Goal: Manage account settings

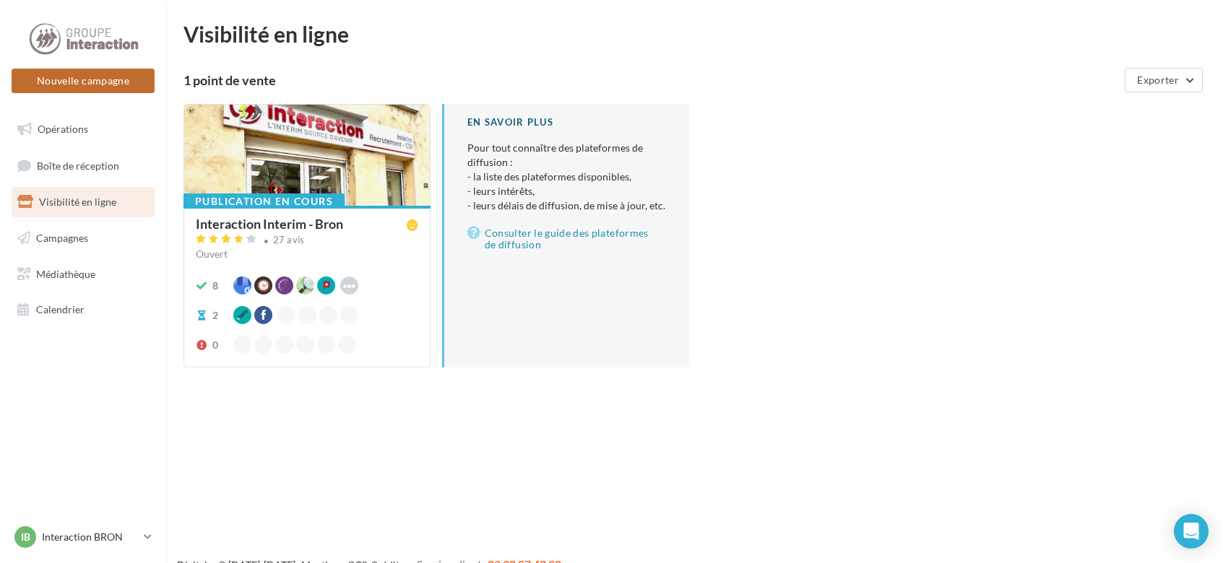
scroll to position [23, 0]
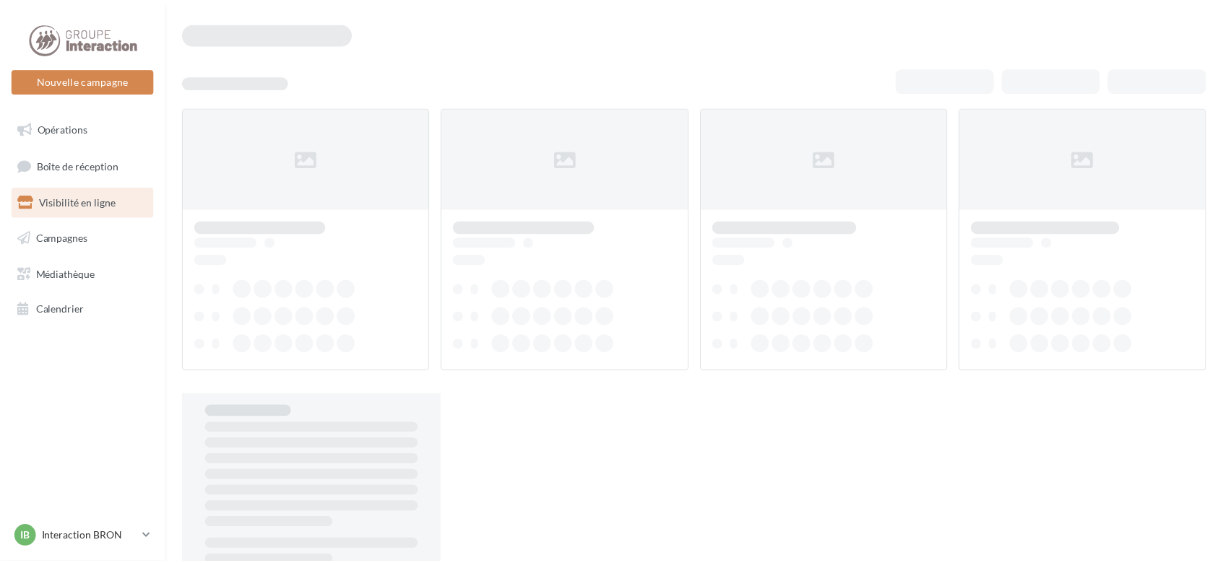
scroll to position [23, 0]
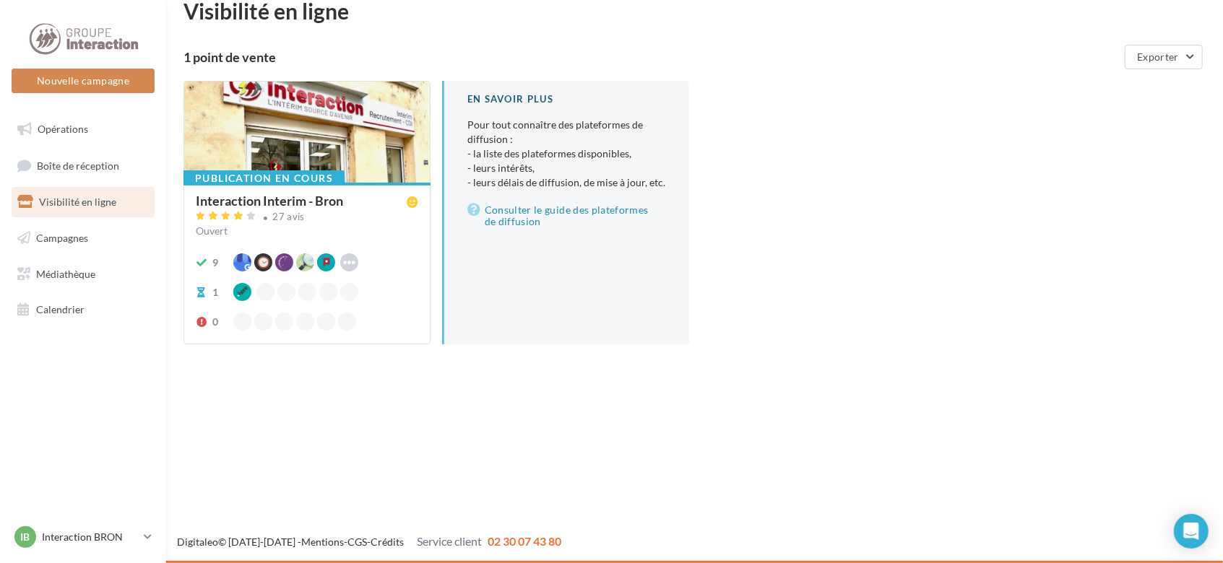
click at [353, 166] on div at bounding box center [307, 133] width 246 height 103
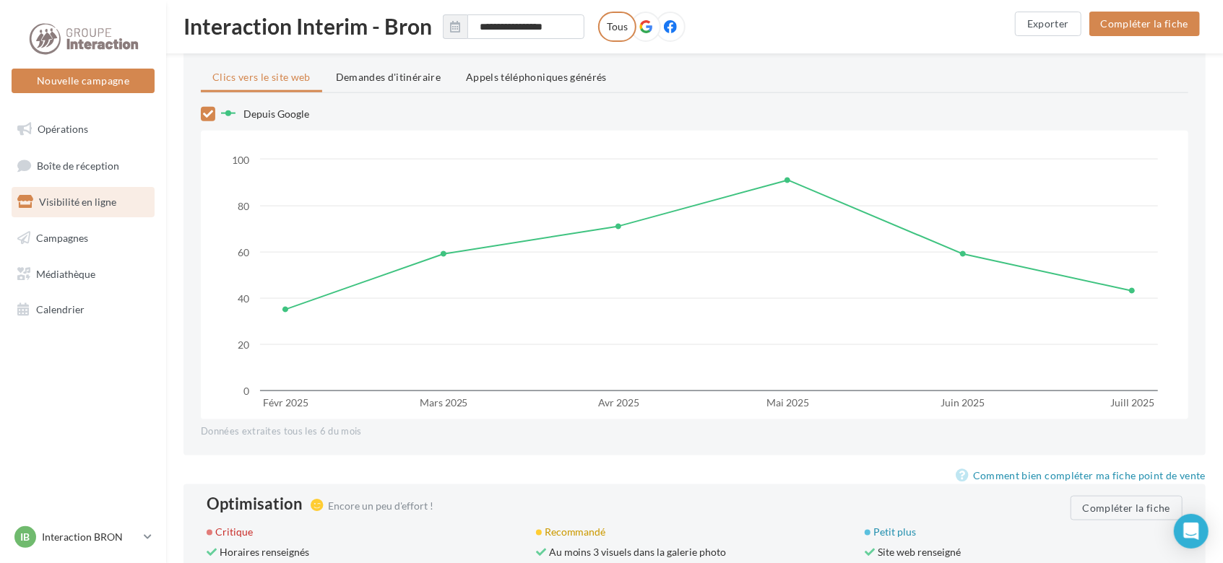
scroll to position [1339, 0]
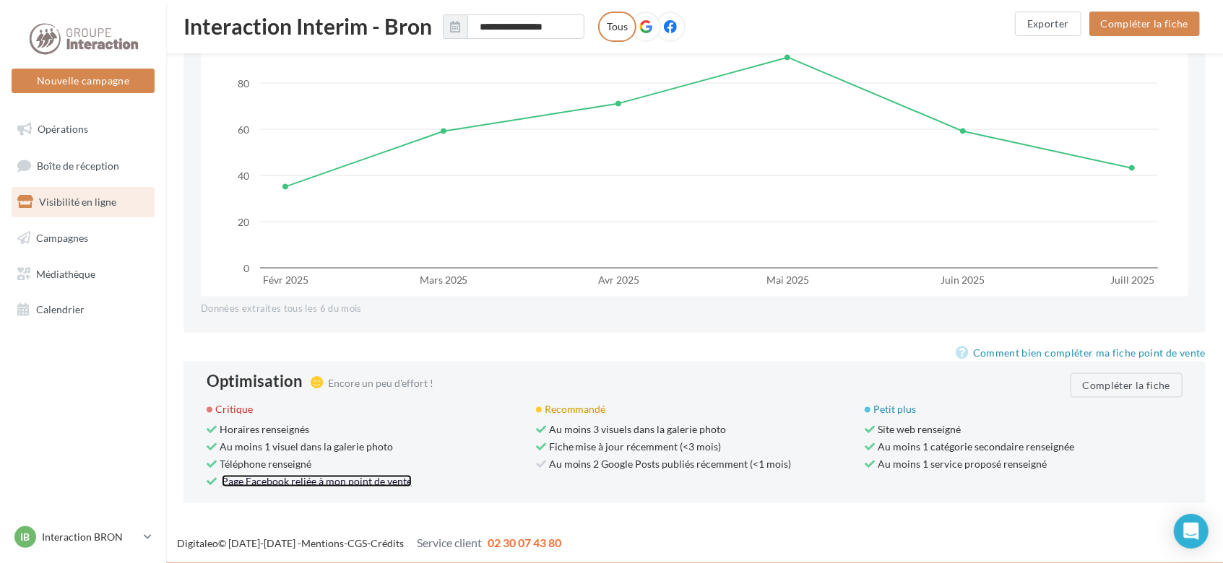
click at [403, 482] on link "Page Facebook reliée à mon point de vente" at bounding box center [317, 481] width 190 height 12
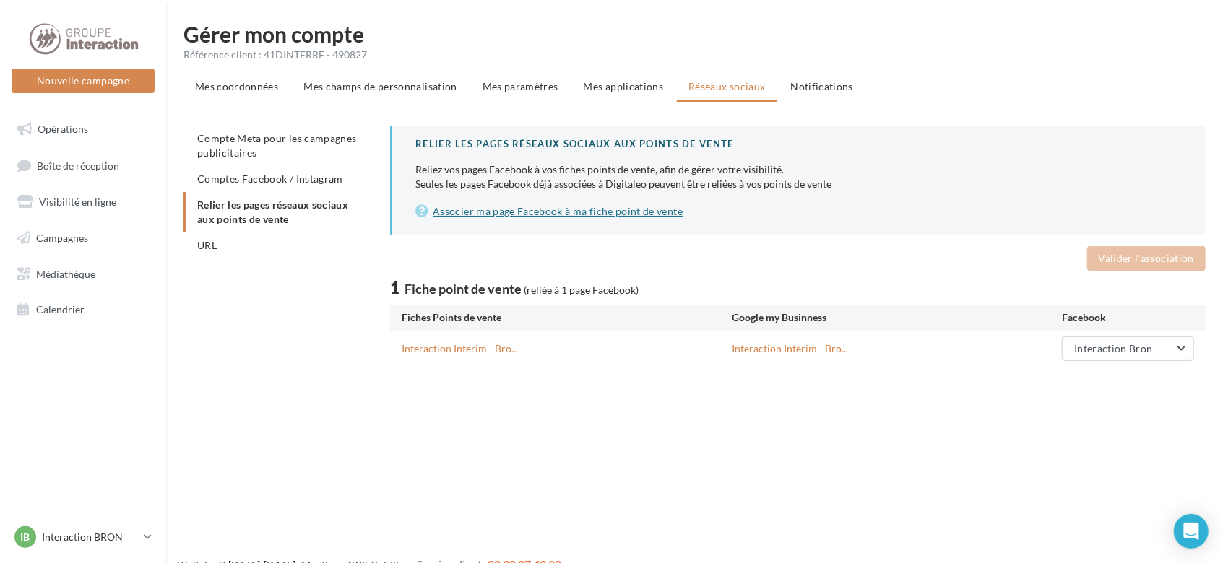
click at [516, 210] on link "Associer ma page Facebook à ma fiche point de vente" at bounding box center [798, 211] width 767 height 17
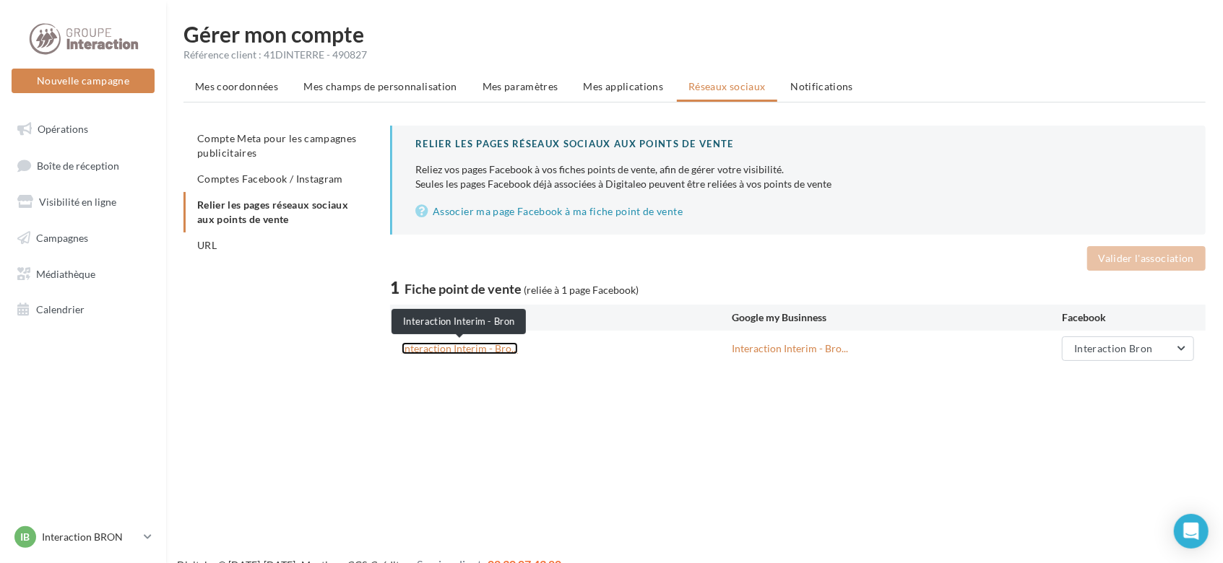
click at [508, 347] on link "Interaction Interim - Bro..." at bounding box center [460, 348] width 116 height 12
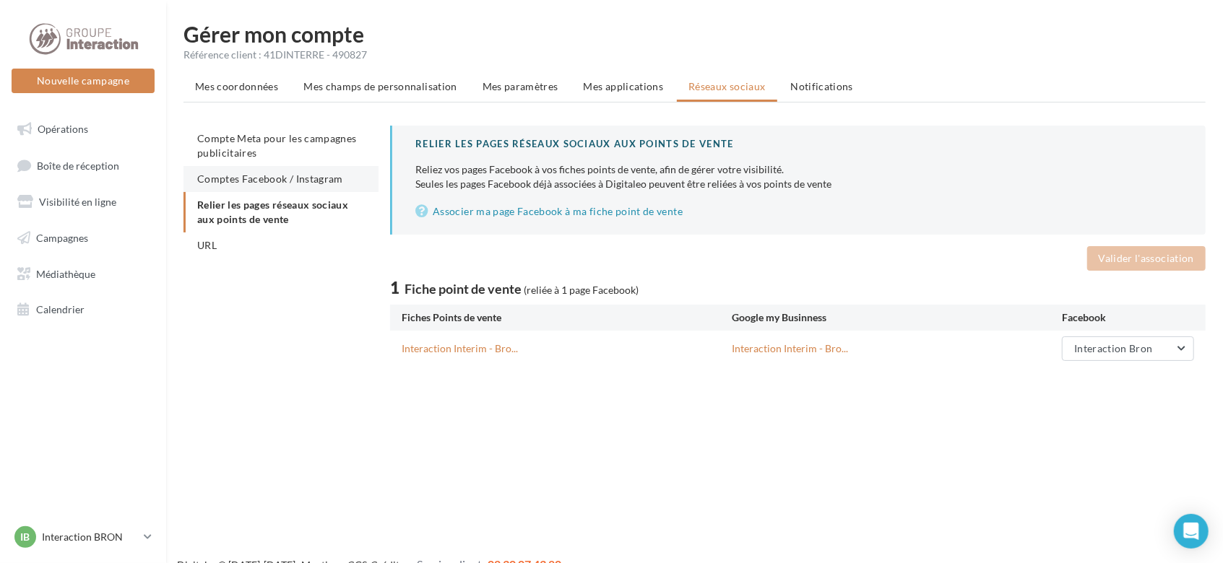
click at [256, 179] on span "Comptes Facebook / Instagram" at bounding box center [270, 179] width 146 height 12
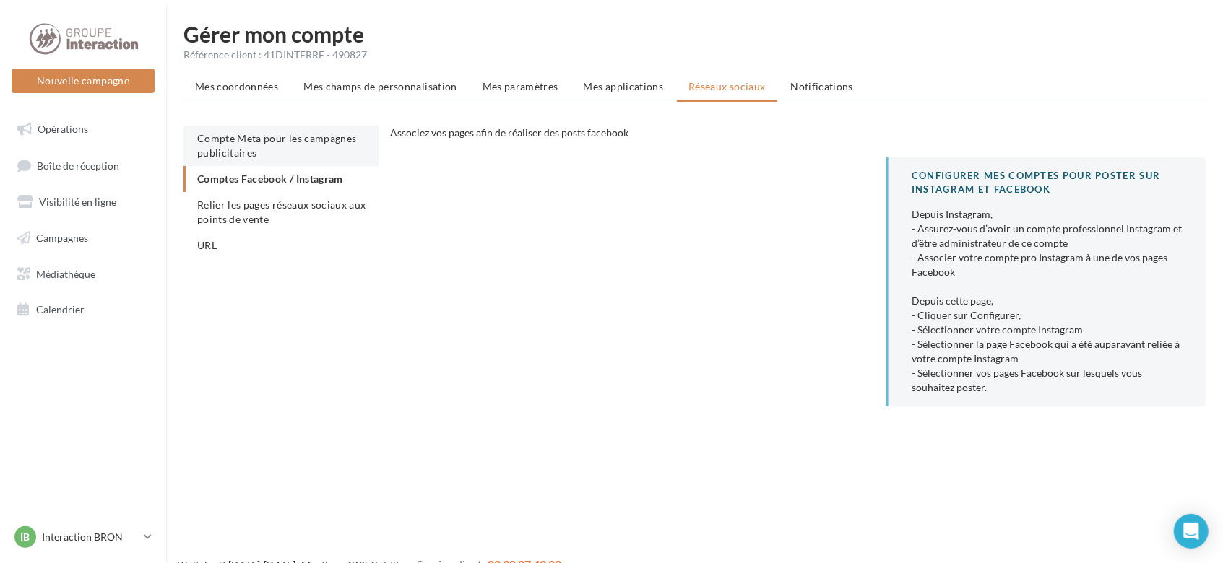
click at [248, 150] on span "Compte Meta pour les campagnes publicitaires" at bounding box center [277, 145] width 160 height 27
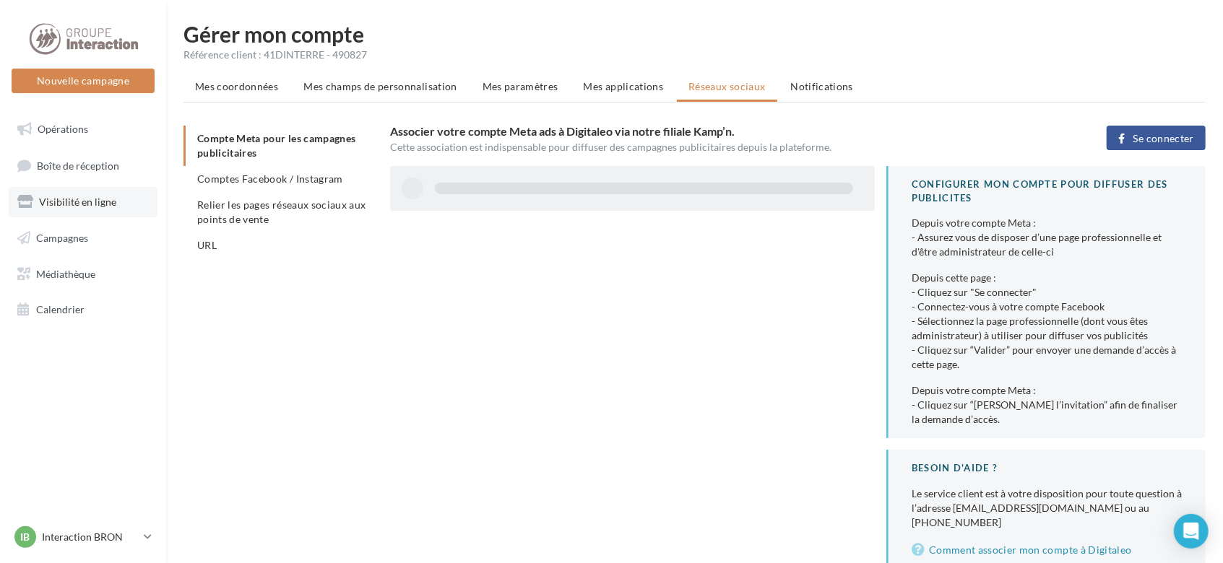
click at [67, 205] on span "Visibilité en ligne" at bounding box center [77, 202] width 77 height 12
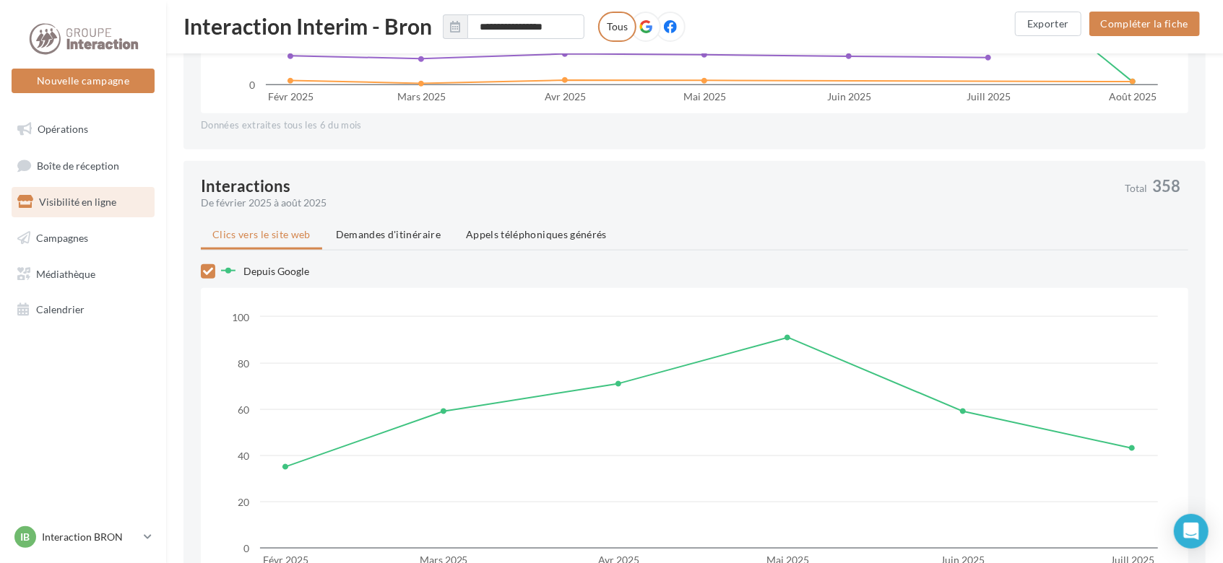
scroll to position [1339, 0]
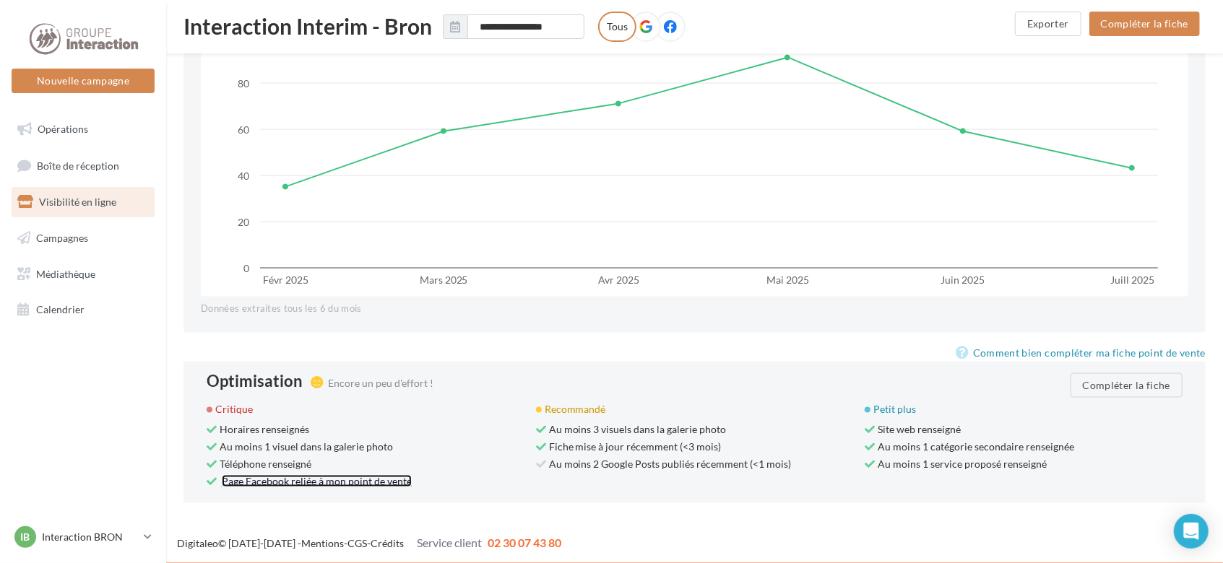
click at [307, 476] on link "Page Facebook reliée à mon point de vente" at bounding box center [317, 481] width 190 height 12
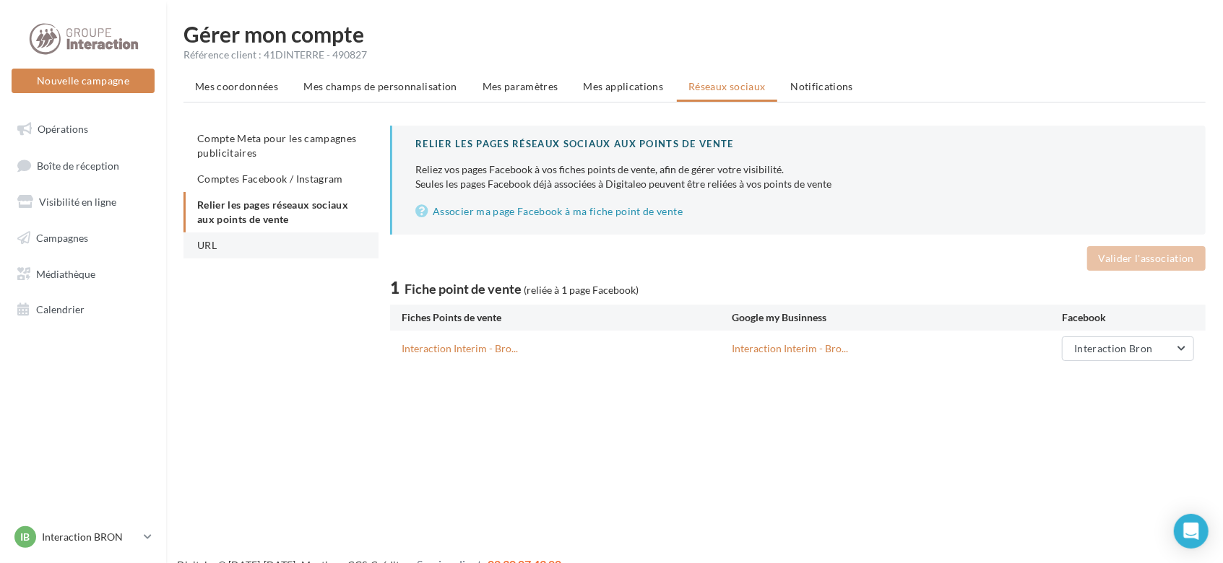
click at [241, 245] on li "URL" at bounding box center [280, 246] width 195 height 26
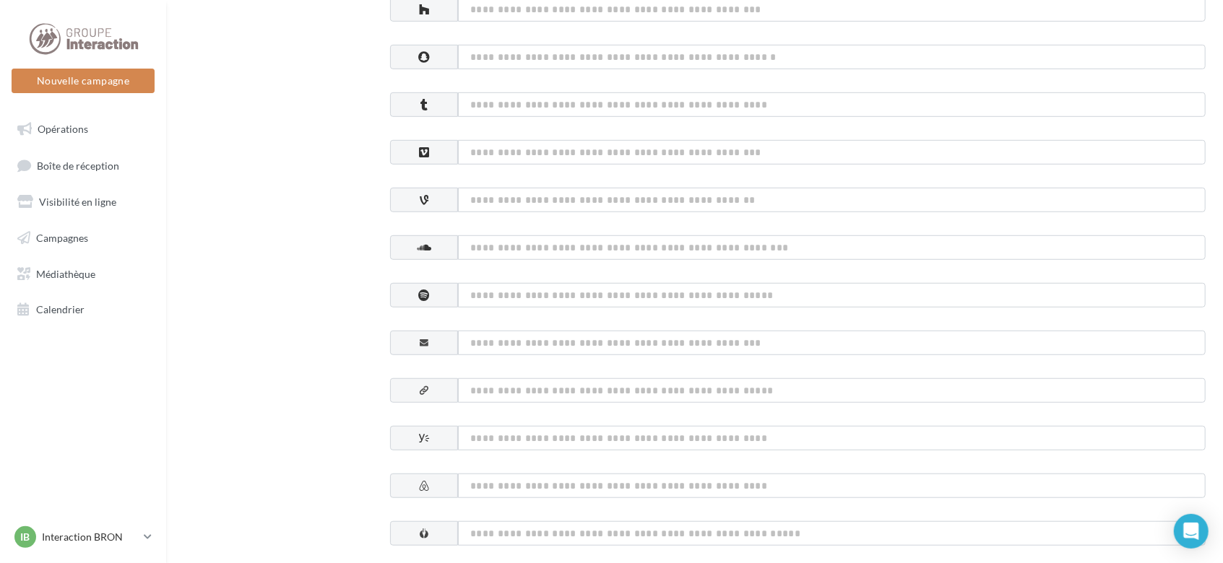
scroll to position [578, 0]
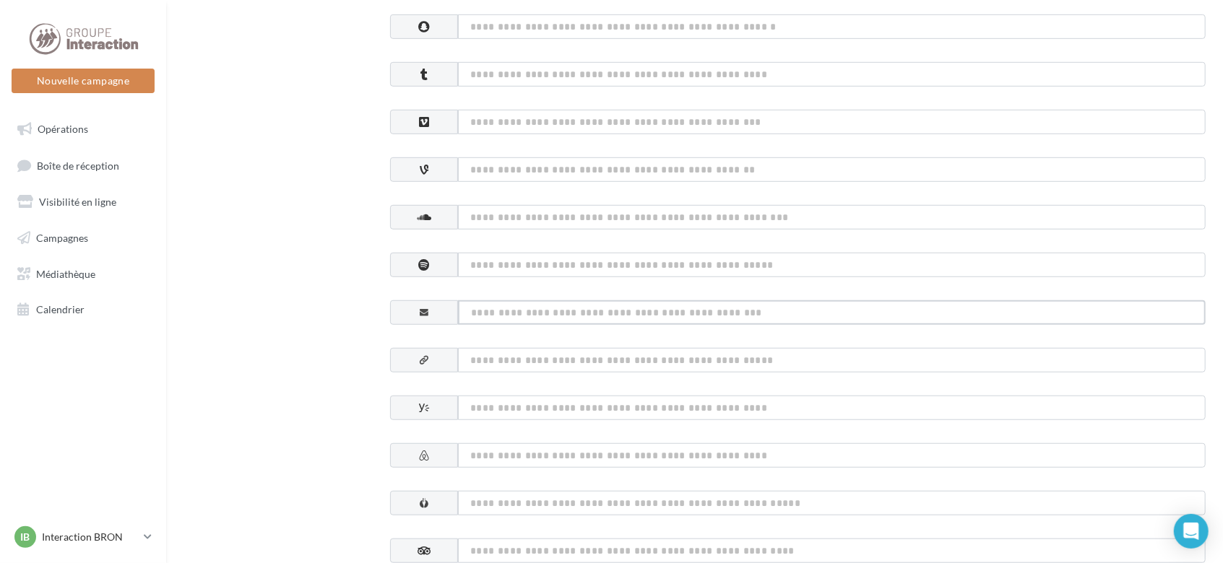
click at [470, 310] on input at bounding box center [832, 312] width 748 height 25
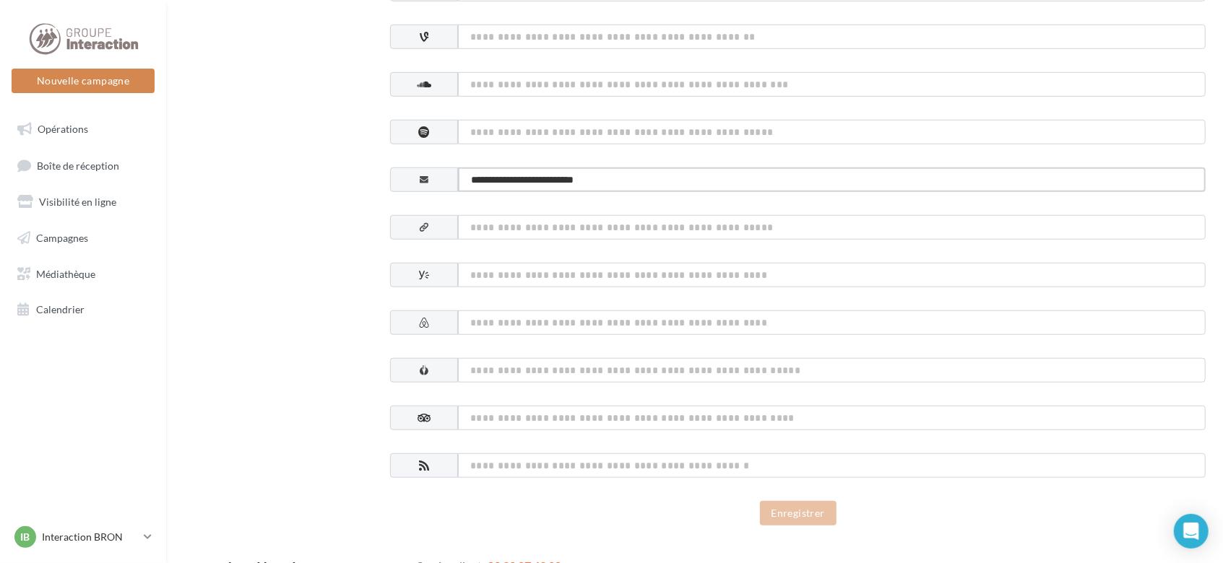
scroll to position [734, 0]
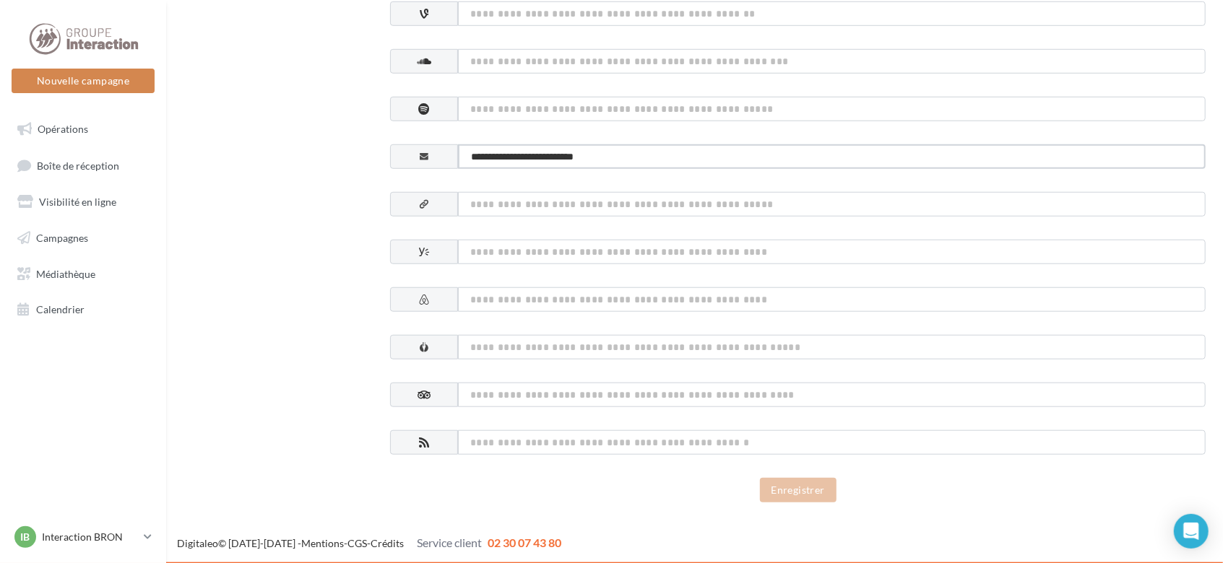
type input "**********"
click at [660, 406] on input at bounding box center [832, 395] width 748 height 25
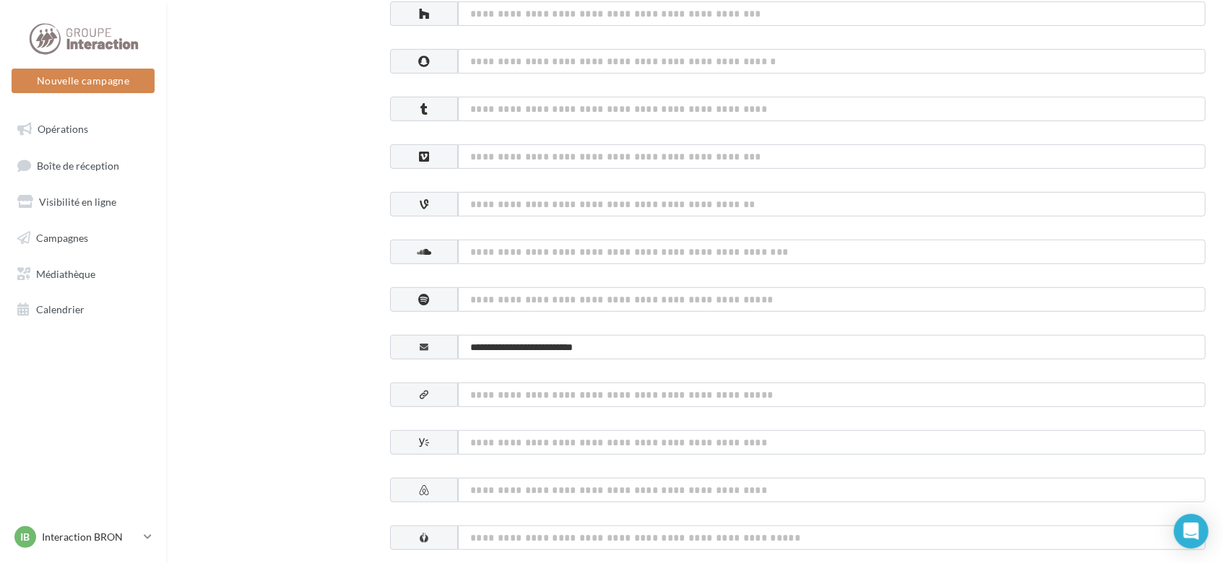
scroll to position [542, 0]
click at [624, 347] on input "**********" at bounding box center [832, 349] width 748 height 25
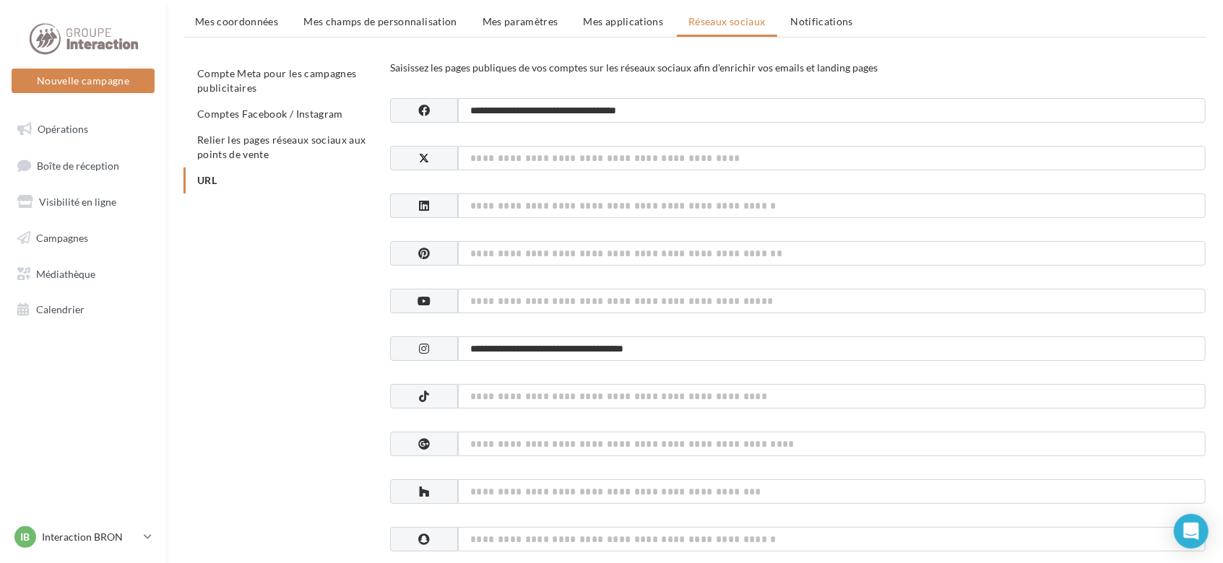
scroll to position [0, 0]
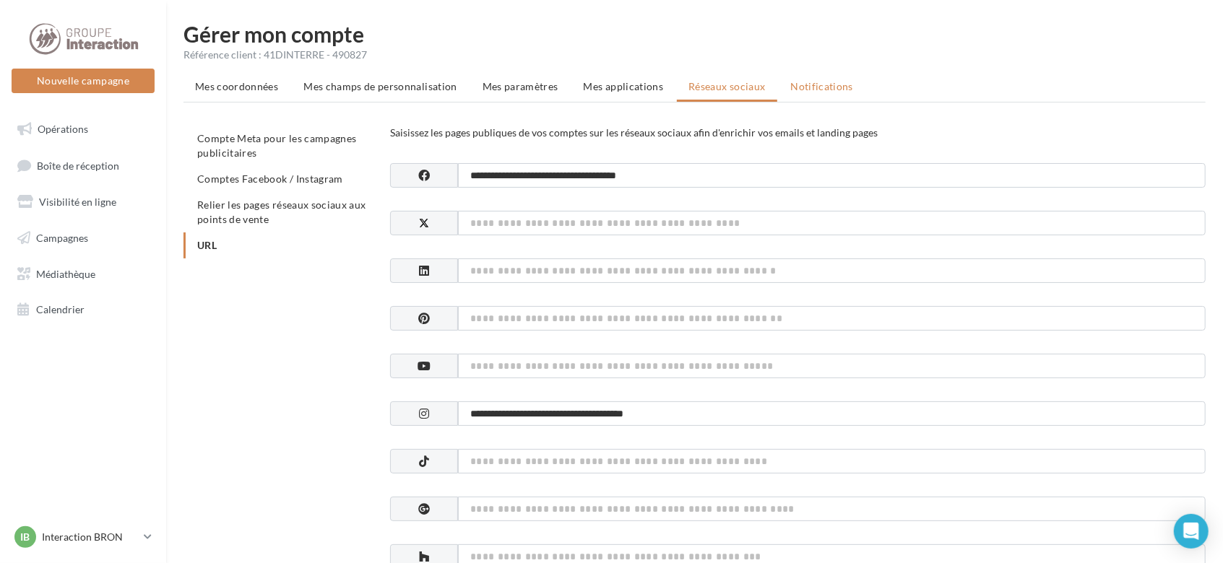
click at [810, 86] on span "Notifications" at bounding box center [822, 86] width 63 height 12
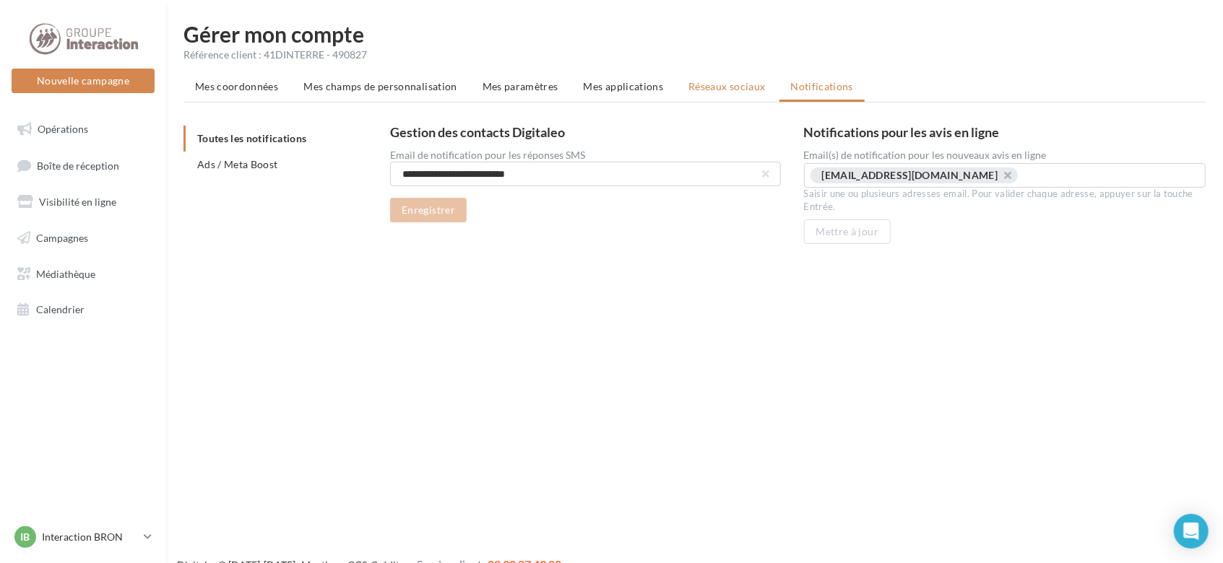
click at [703, 92] on span "Réseaux sociaux" at bounding box center [726, 86] width 77 height 12
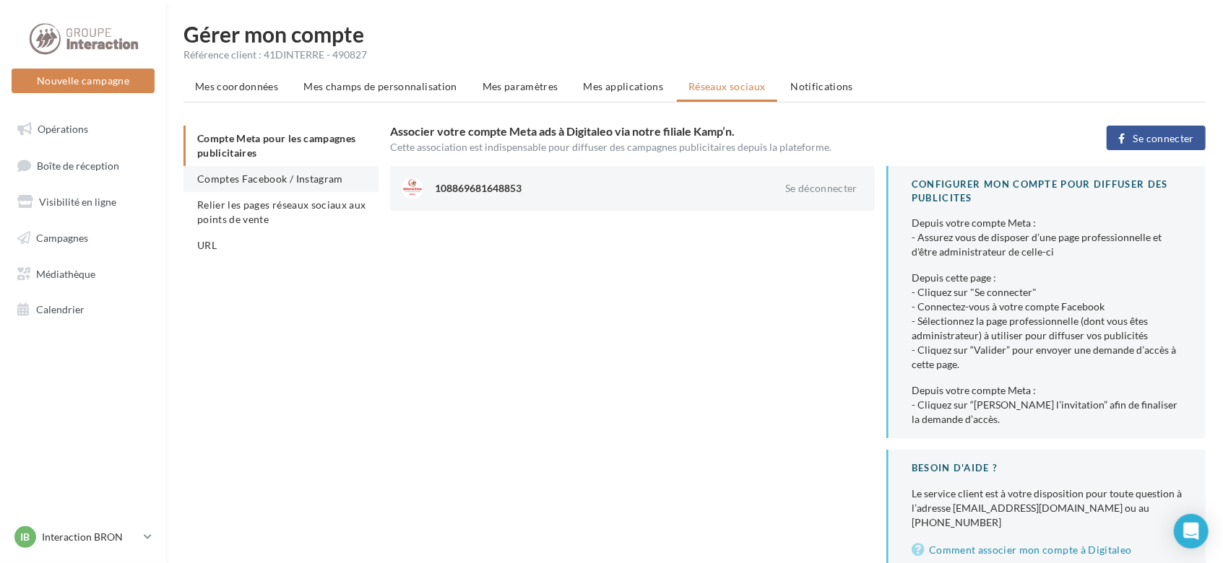
click at [302, 176] on span "Comptes Facebook / Instagram" at bounding box center [270, 179] width 146 height 12
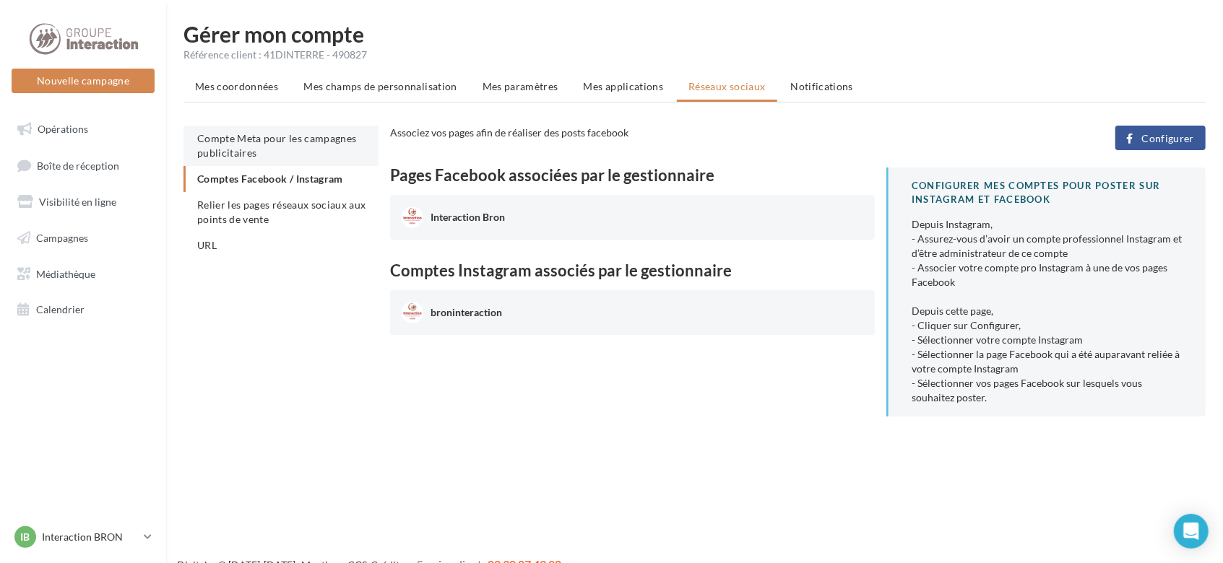
click at [288, 144] on li "Compte Meta pour les campagnes publicitaires" at bounding box center [280, 146] width 195 height 40
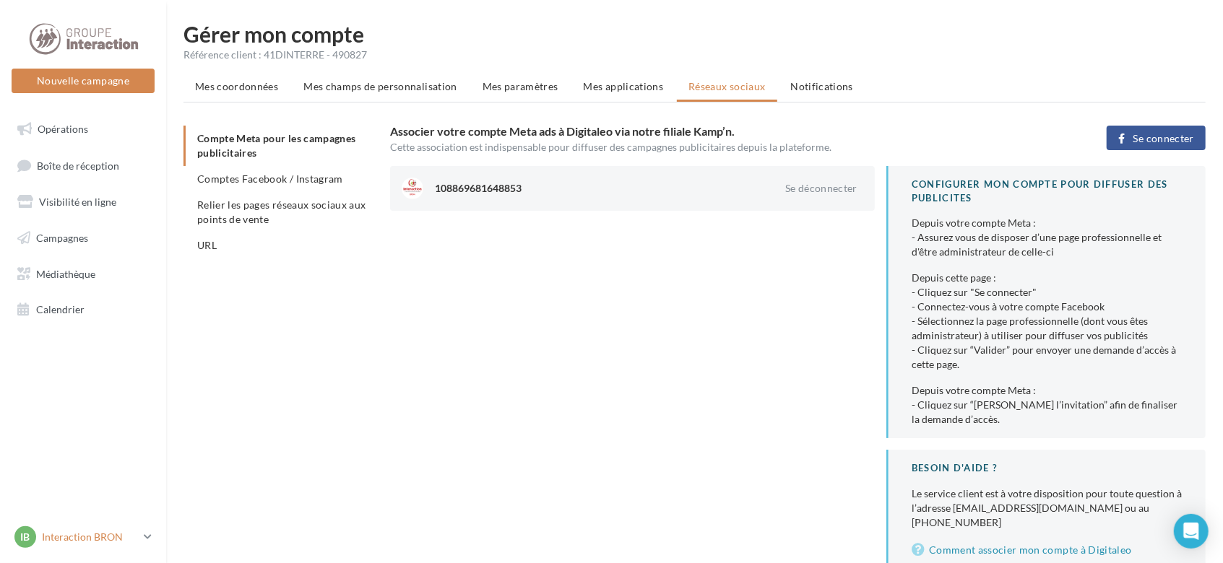
click at [150, 535] on icon at bounding box center [148, 537] width 8 height 12
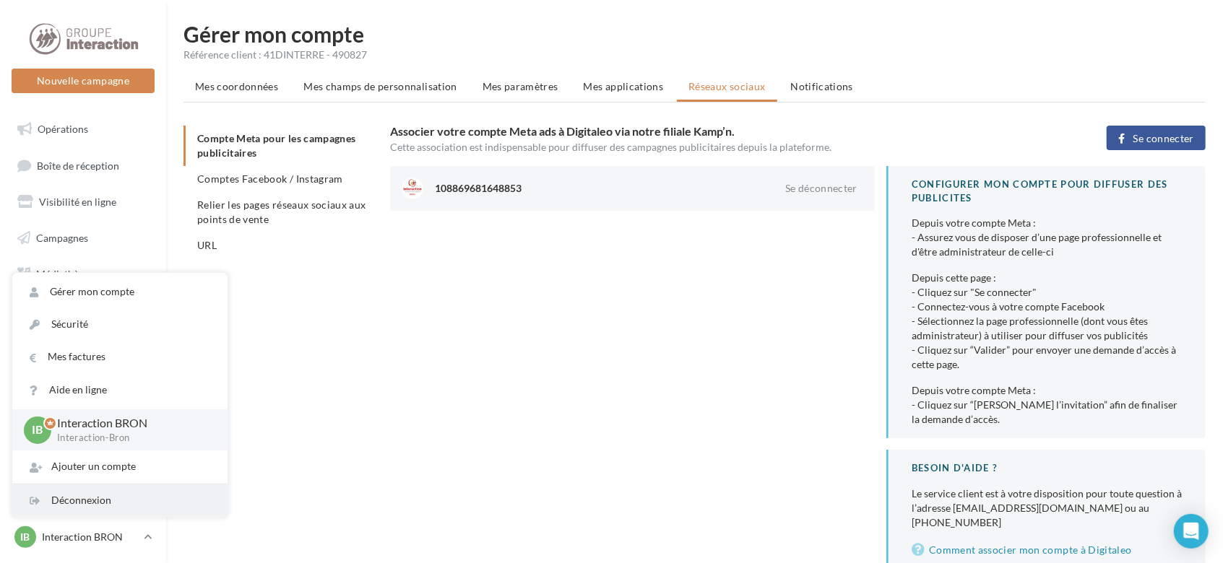
click at [126, 506] on div "Déconnexion" at bounding box center [119, 501] width 215 height 33
